Goal: Task Accomplishment & Management: Use online tool/utility

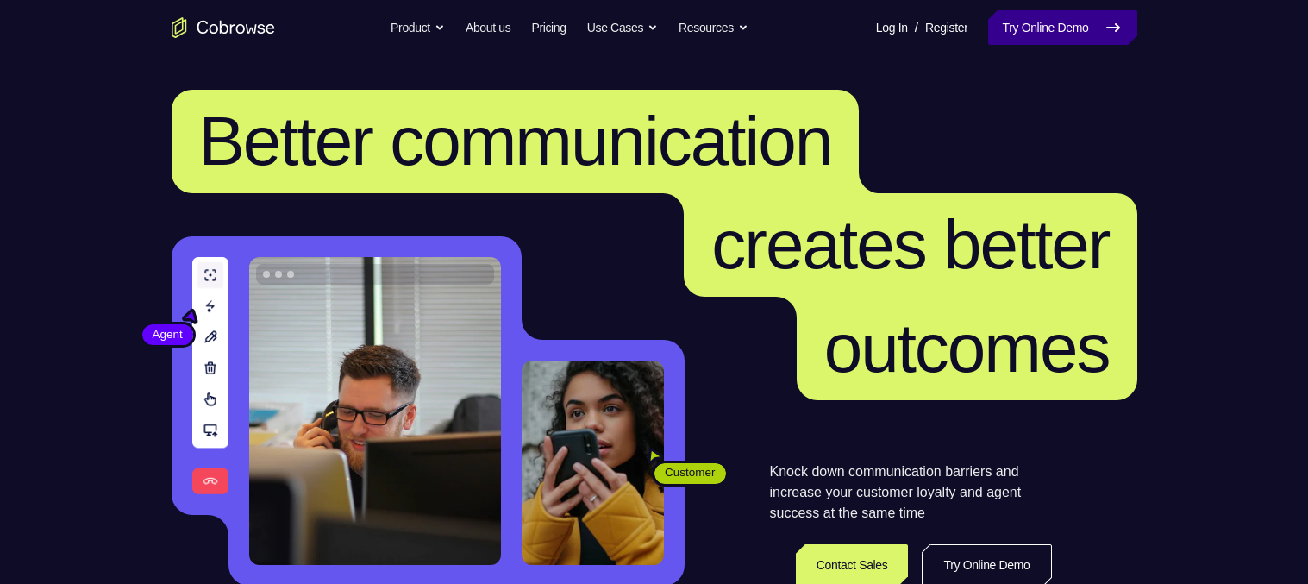
click at [1024, 19] on link "Try Online Demo" at bounding box center [1062, 27] width 148 height 34
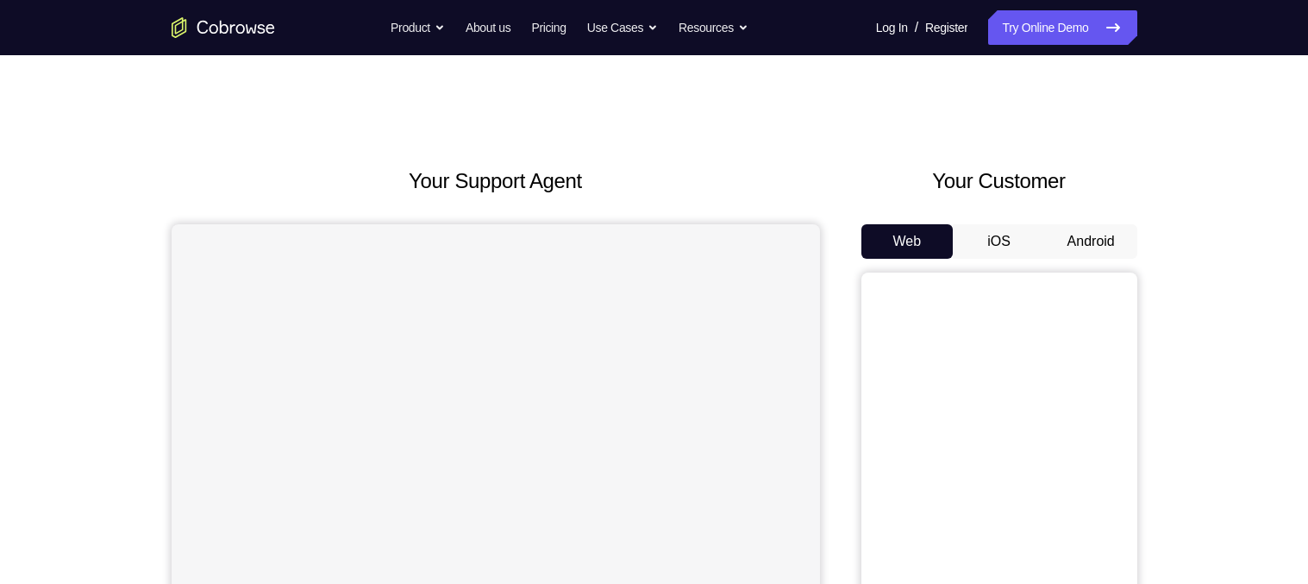
click at [1072, 251] on button "Android" at bounding box center [1091, 241] width 92 height 34
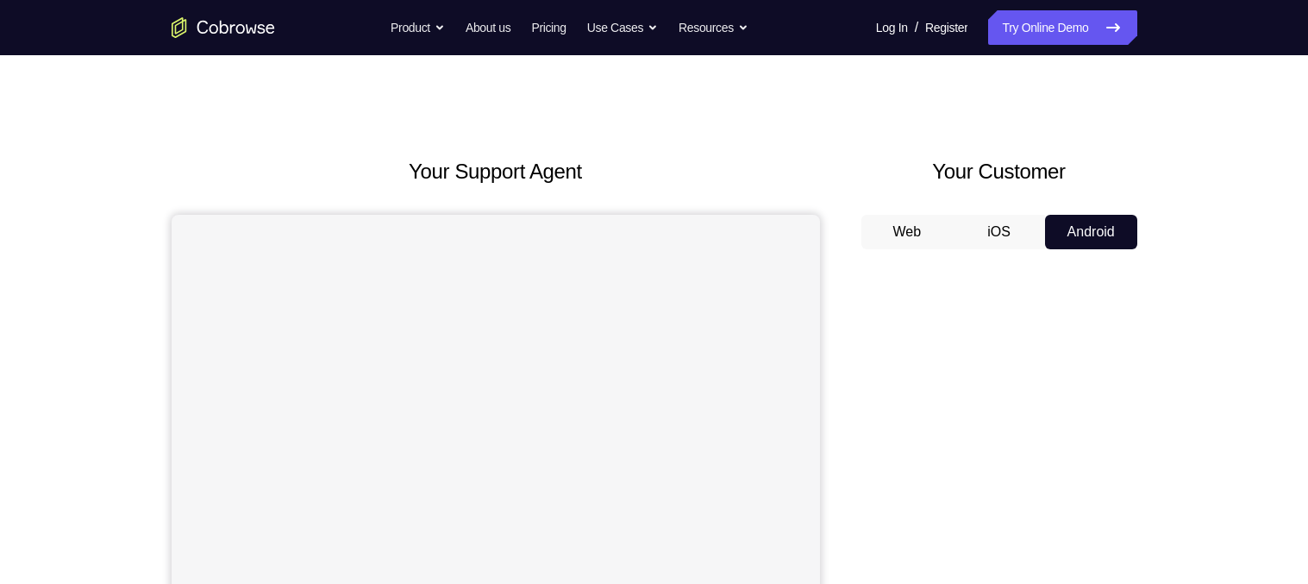
scroll to position [13, 0]
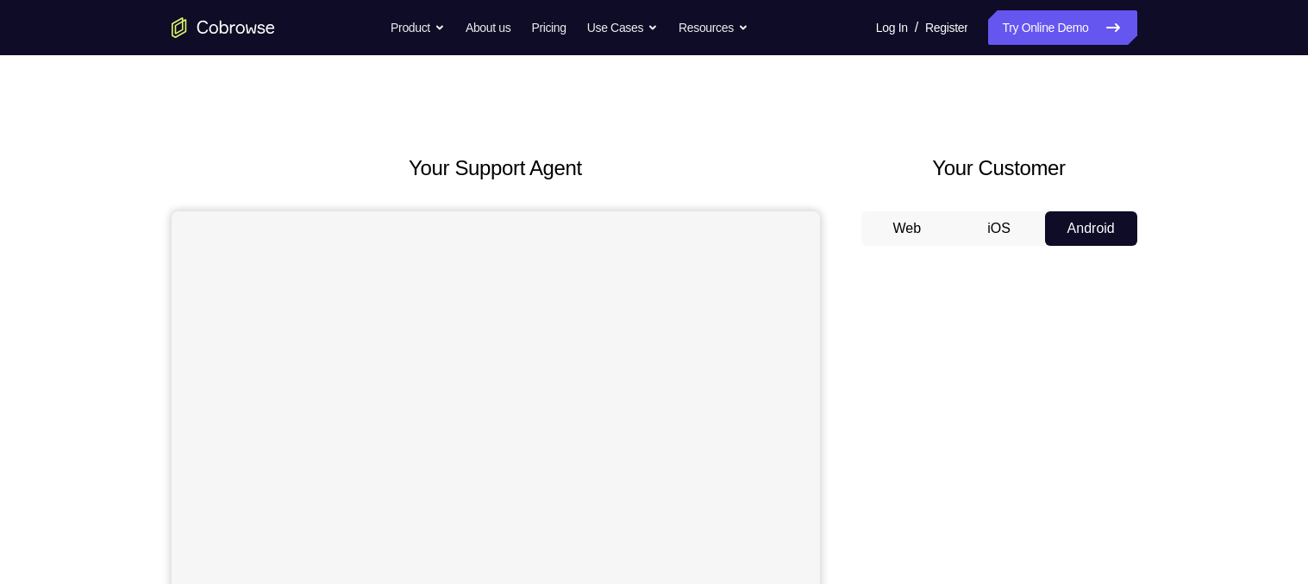
click at [604, 7] on nav "Go back Powerful, Flexible and Trustworthy. Avoid all extra friction for both A…" at bounding box center [654, 27] width 1308 height 55
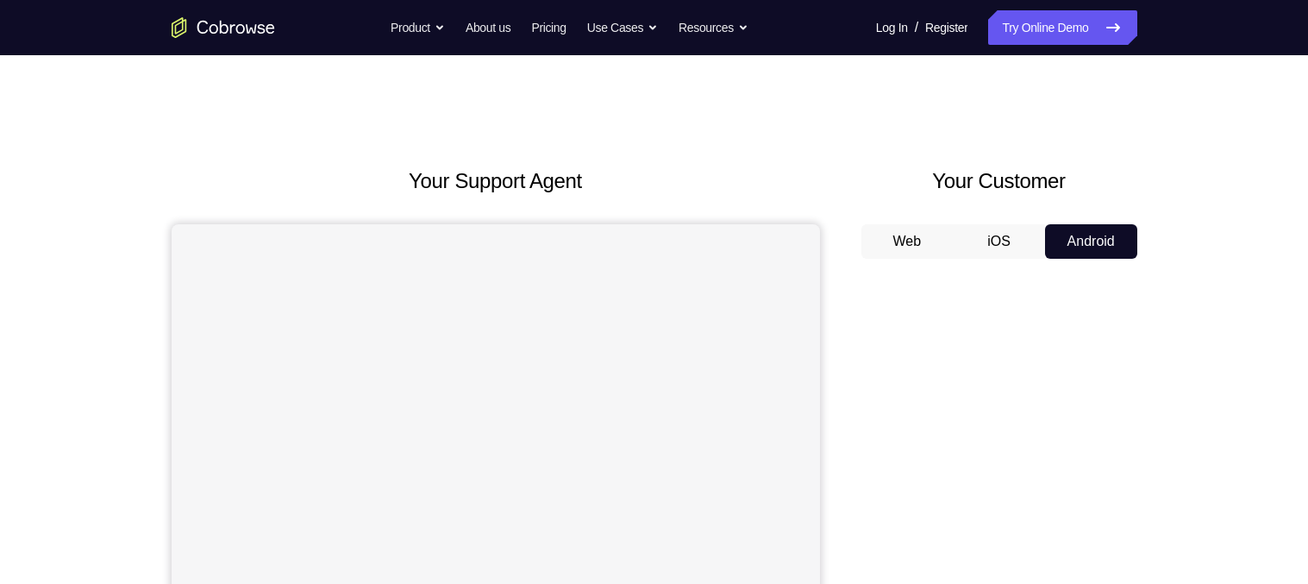
scroll to position [1, 0]
